Goal: Navigation & Orientation: Find specific page/section

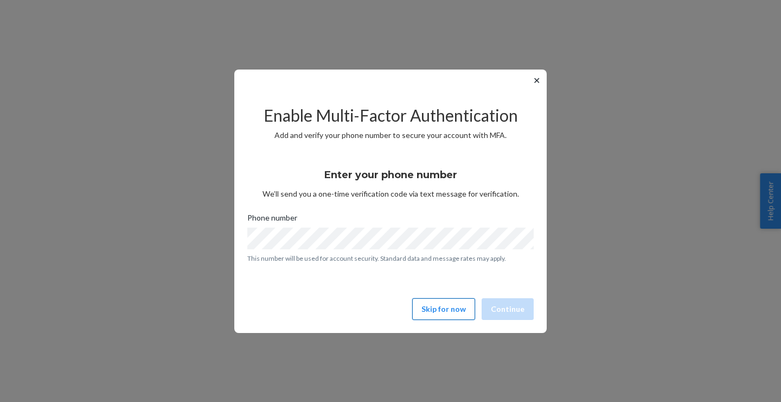
click at [424, 304] on button "Skip for now" at bounding box center [443, 309] width 63 height 22
click at [458, 308] on button "Skip for now" at bounding box center [443, 309] width 63 height 22
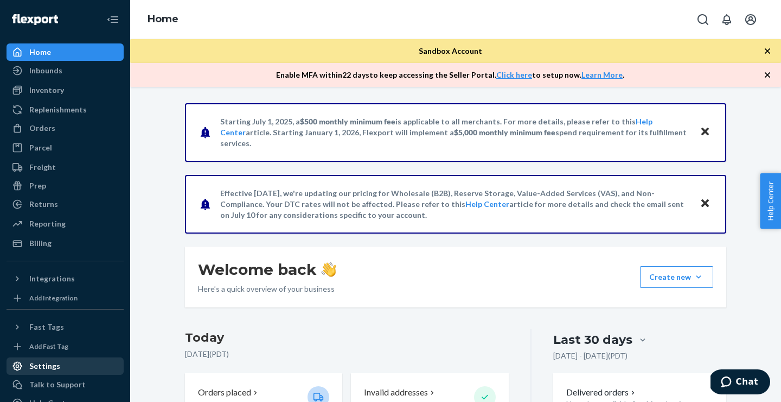
click at [47, 368] on div "Settings" at bounding box center [44, 365] width 31 height 11
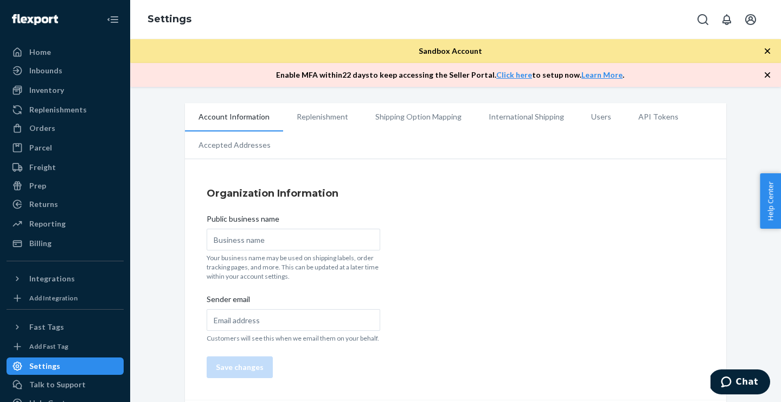
click at [651, 114] on li "API Tokens" at bounding box center [658, 116] width 67 height 27
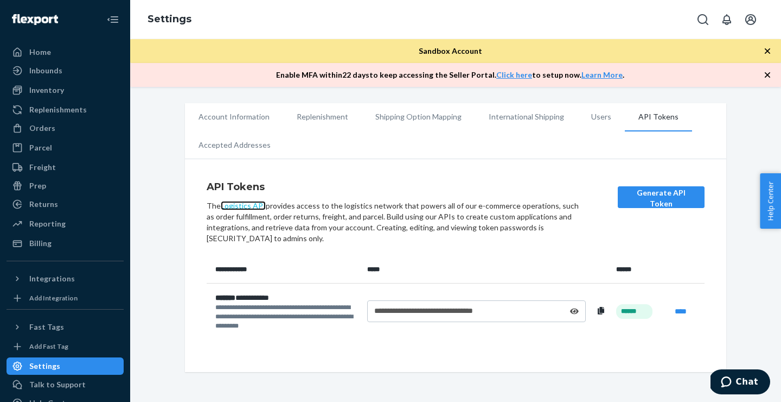
click at [252, 208] on link "Logistics API" at bounding box center [243, 205] width 45 height 9
click at [243, 204] on link "Logistics API" at bounding box center [243, 205] width 45 height 9
click at [48, 127] on div "Orders" at bounding box center [42, 128] width 26 height 11
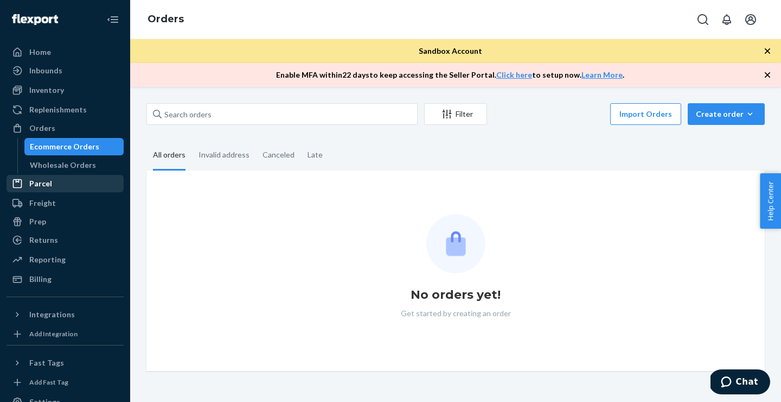
click at [42, 180] on div "Parcel" at bounding box center [40, 183] width 23 height 11
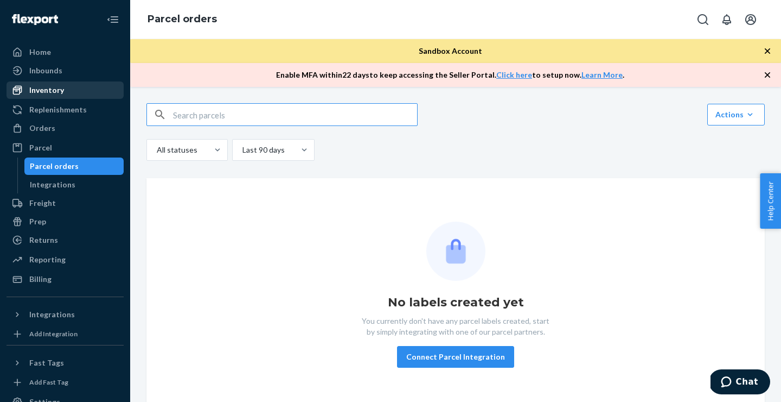
click at [43, 95] on div "Inventory" at bounding box center [46, 90] width 35 height 11
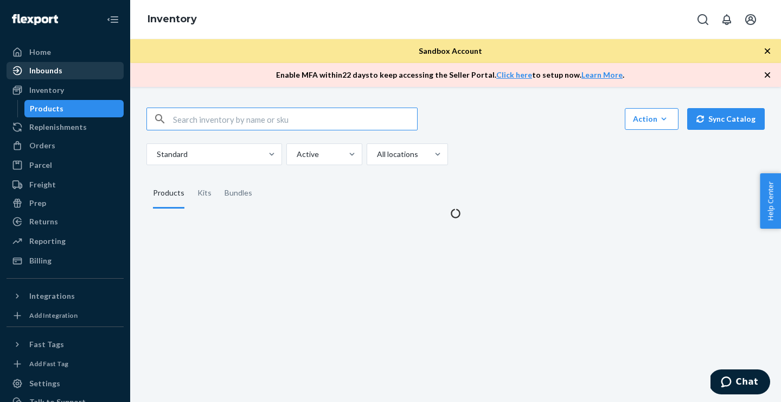
click at [47, 74] on div "Inbounds" at bounding box center [45, 70] width 33 height 11
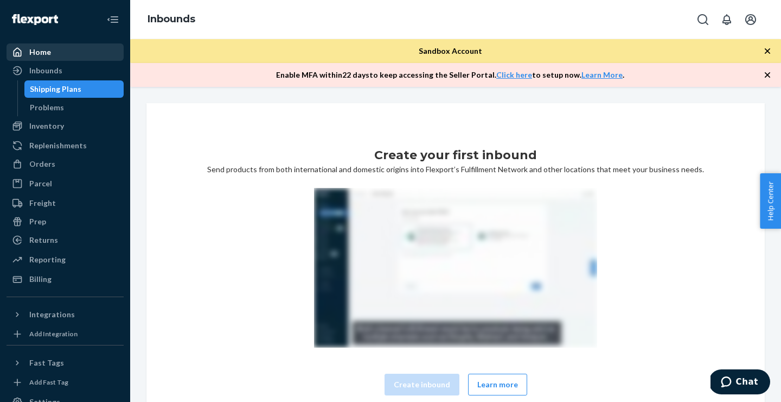
click at [43, 53] on div "Home" at bounding box center [40, 52] width 22 height 11
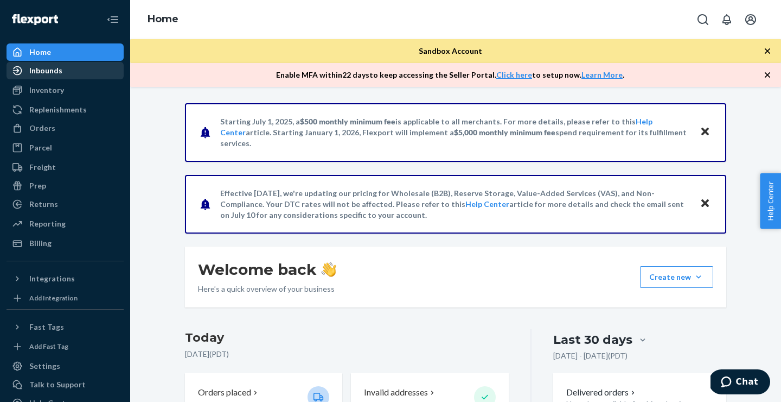
click at [46, 69] on div "Inbounds" at bounding box center [45, 70] width 33 height 11
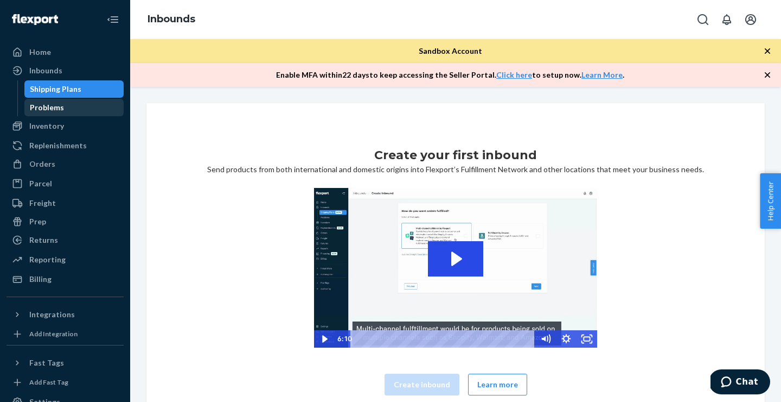
click at [48, 105] on div "Problems" at bounding box center [47, 107] width 34 height 11
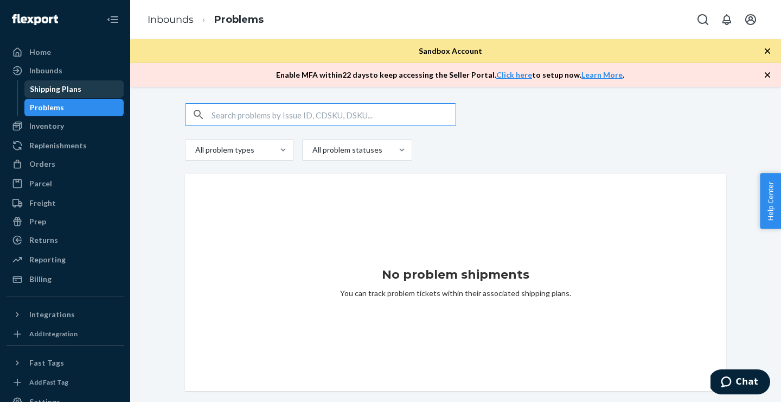
click at [50, 93] on div "Shipping Plans" at bounding box center [56, 89] width 52 height 11
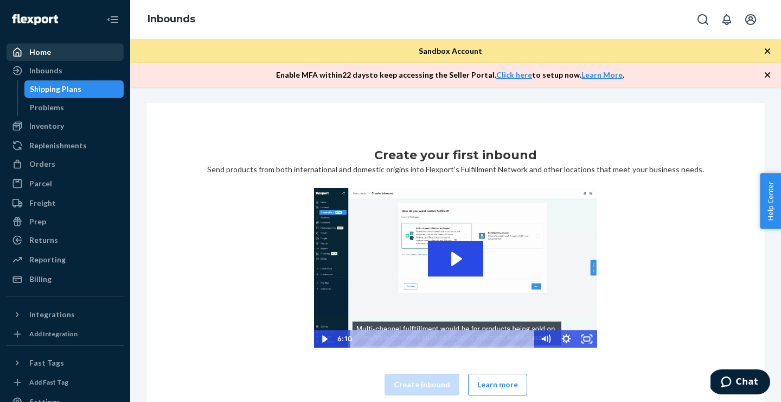
click at [47, 50] on div "Home" at bounding box center [40, 52] width 22 height 11
